Goal: Task Accomplishment & Management: Manage account settings

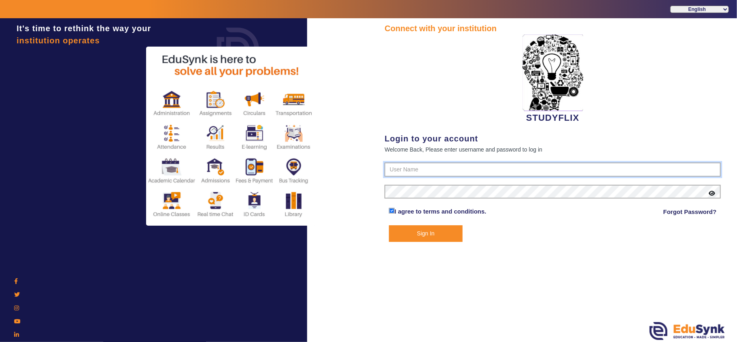
type input "6354922771"
click at [417, 232] on button "Sign In" at bounding box center [426, 233] width 74 height 17
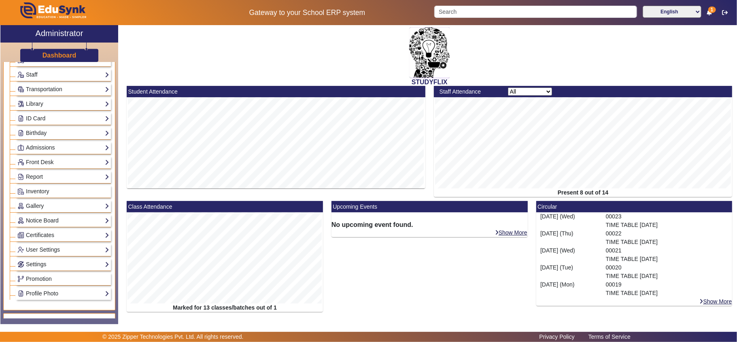
scroll to position [180, 0]
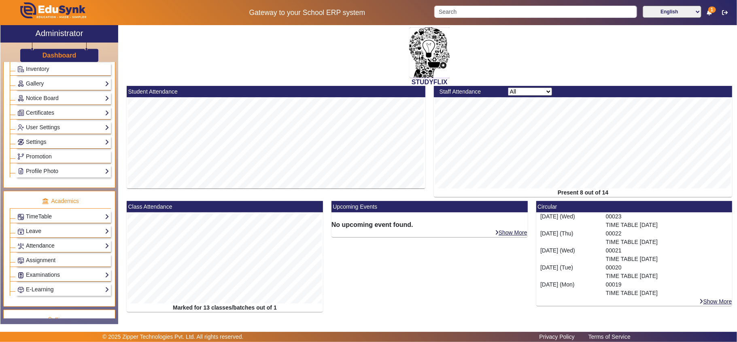
click at [40, 250] on link "Attendance" at bounding box center [63, 245] width 92 height 9
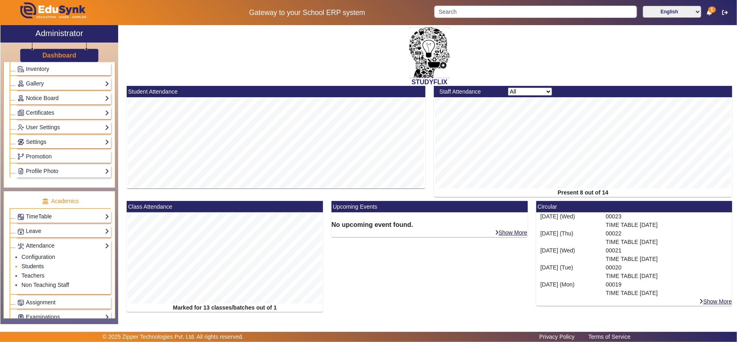
click at [30, 269] on link "Students" at bounding box center [32, 266] width 22 height 6
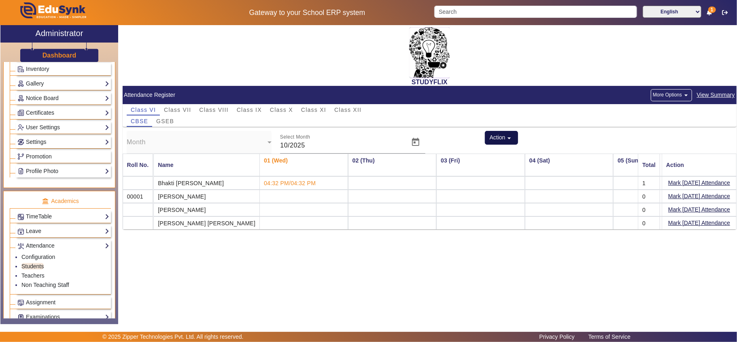
drag, startPoint x: 507, startPoint y: 130, endPoint x: 509, endPoint y: 136, distance: 6.3
click at [507, 133] on button "Action arrow_drop_down" at bounding box center [501, 138] width 33 height 14
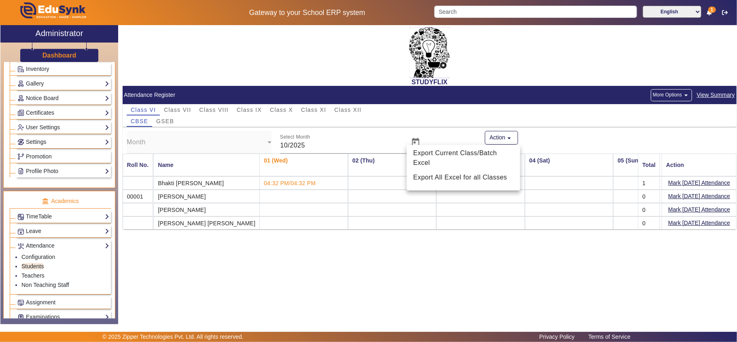
click at [187, 111] on div at bounding box center [368, 171] width 737 height 342
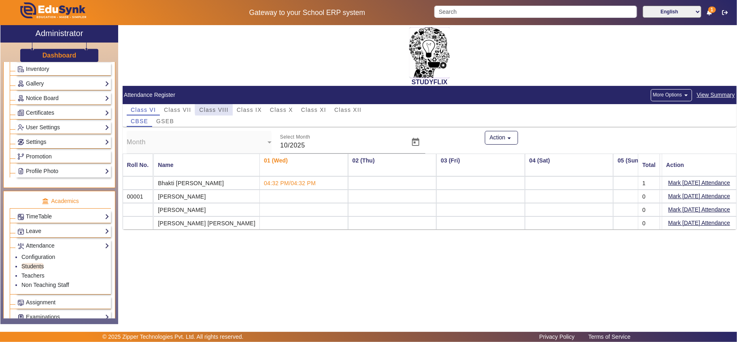
click at [215, 109] on span "Class VIII" at bounding box center [213, 110] width 29 height 6
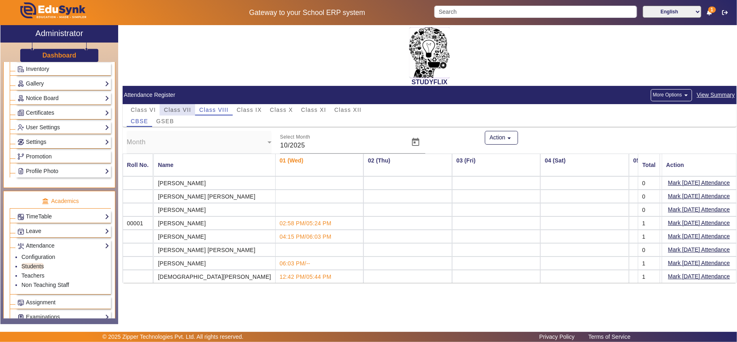
click at [177, 111] on span "Class VII" at bounding box center [177, 110] width 27 height 6
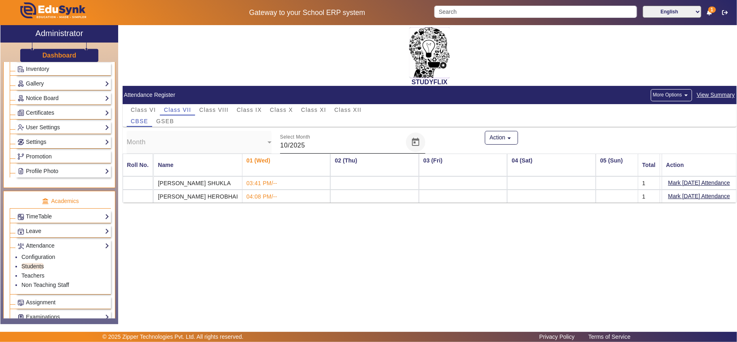
click at [415, 142] on span "Open calendar" at bounding box center [415, 141] width 19 height 19
click at [296, 248] on span "SEPT" at bounding box center [298, 244] width 26 height 15
type input "09/2025"
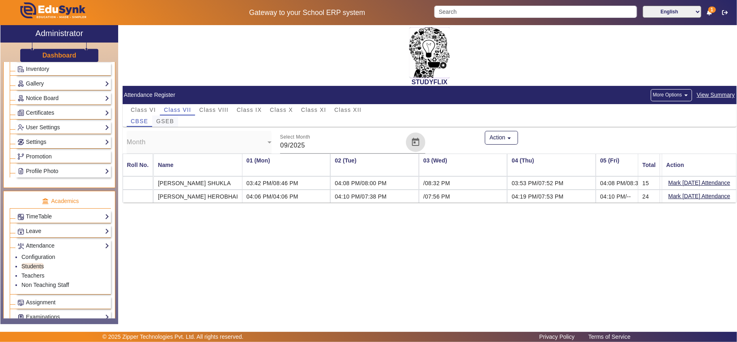
click at [167, 119] on span "GSEB" at bounding box center [165, 121] width 18 height 6
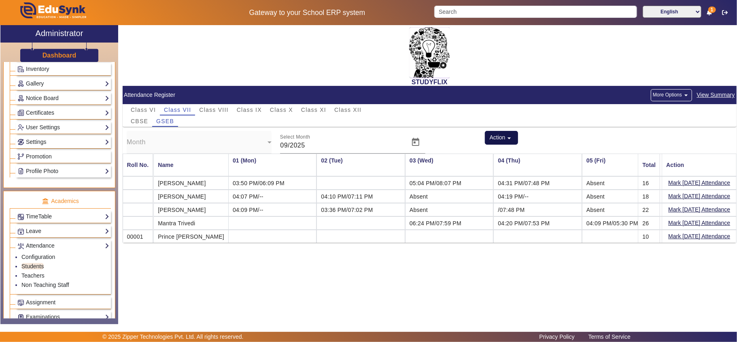
click at [509, 134] on mat-icon "arrow_drop_down" at bounding box center [510, 138] width 8 height 8
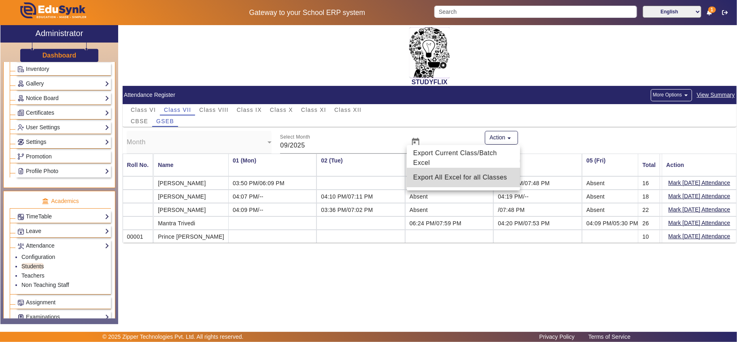
click at [477, 179] on span "Export All Excel for all Classes" at bounding box center [463, 178] width 100 height 10
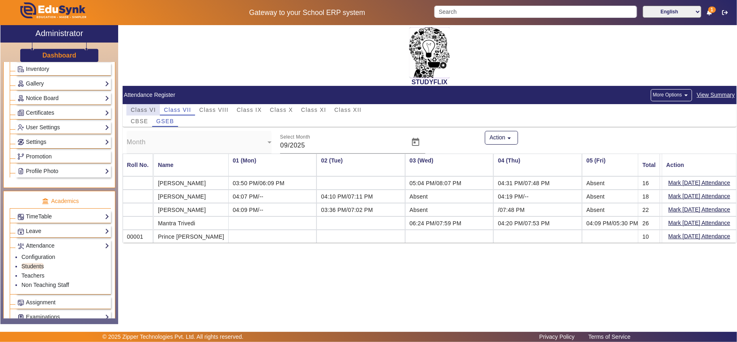
click at [139, 106] on span "Class VI" at bounding box center [143, 109] width 25 height 11
